Goal: Navigation & Orientation: Understand site structure

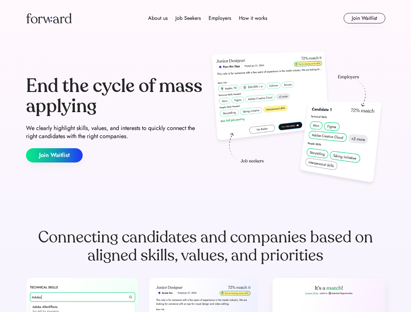
click at [205, 156] on div "End the cycle of mass applying We clearly highlight skills, values, and interes…" at bounding box center [205, 119] width 359 height 140
click at [206, 18] on div "About us Job Seekers Employers How it works" at bounding box center [207, 18] width 256 height 8
click at [49, 18] on img at bounding box center [49, 18] width 46 height 10
click at [208, 18] on div "About us Job Seekers Employers How it works" at bounding box center [207, 18] width 256 height 8
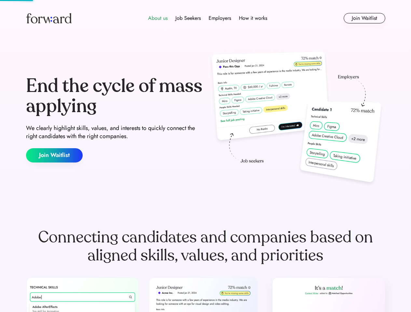
click at [158, 18] on div "About us" at bounding box center [158, 18] width 20 height 8
click at [188, 18] on div "Job Seekers" at bounding box center [187, 18] width 25 height 8
click at [220, 18] on div "Employers" at bounding box center [219, 18] width 22 height 8
